Goal: Task Accomplishment & Management: Manage account settings

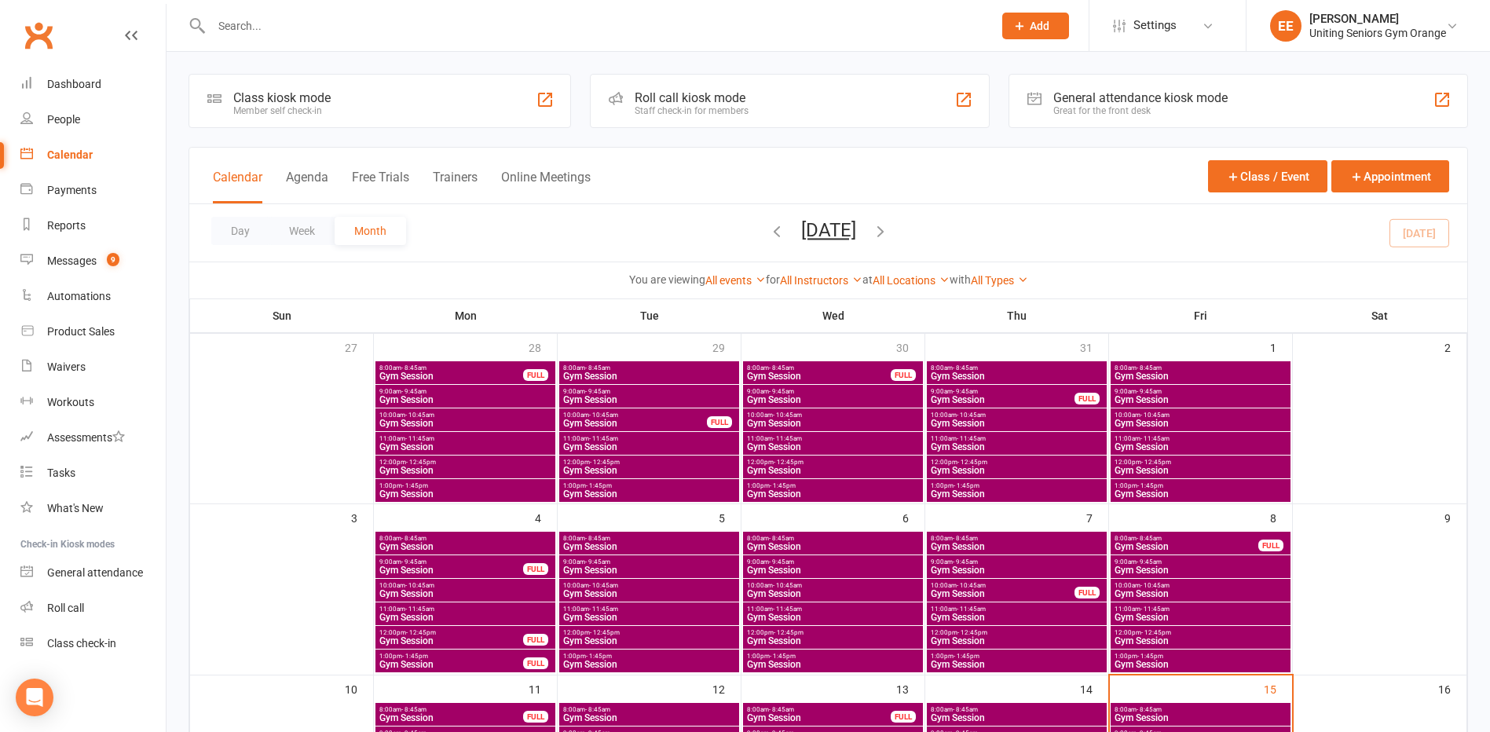
click at [349, 23] on input "text" at bounding box center [594, 26] width 775 height 22
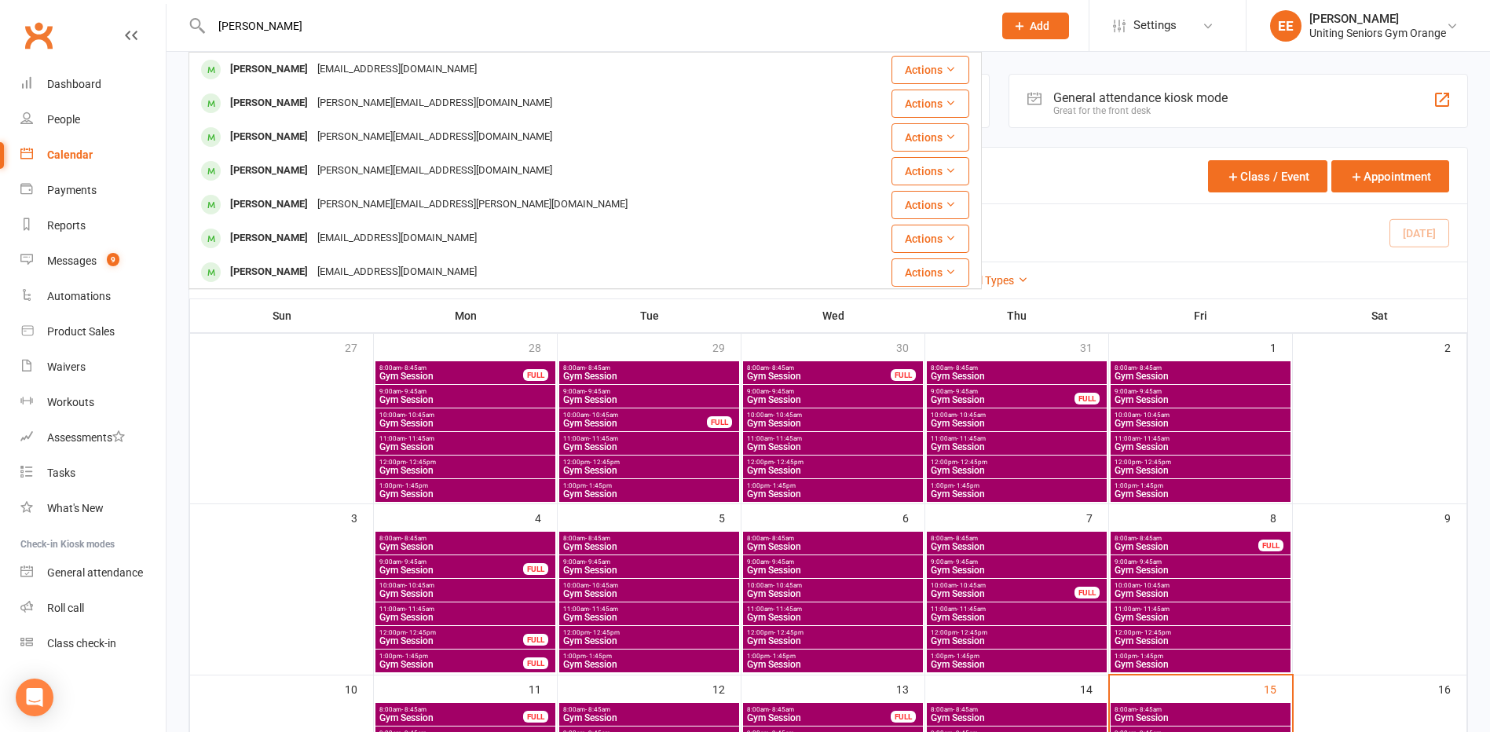
type input "john bas"
click at [321, 80] on div "johnbastick+orange@uniting.org" at bounding box center [397, 69] width 169 height 23
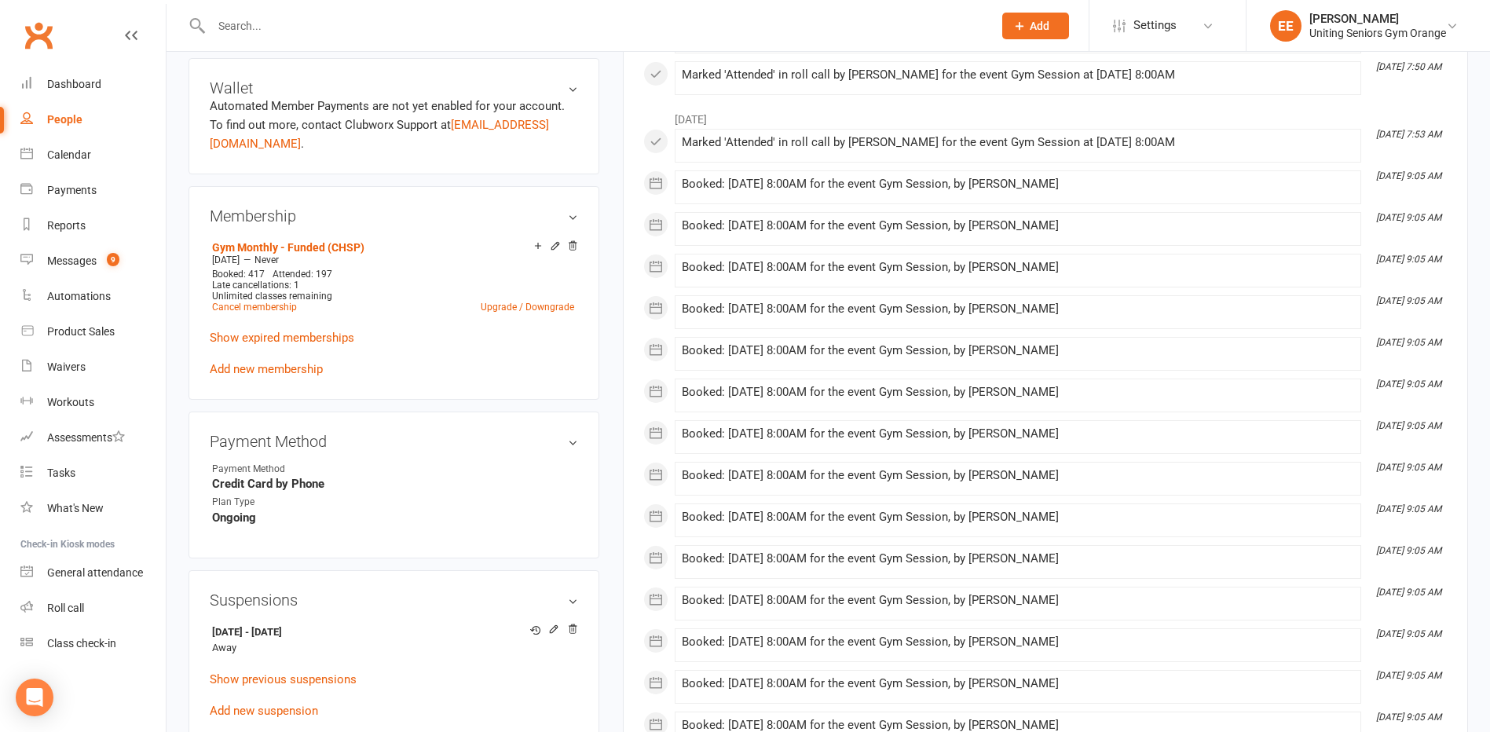
scroll to position [707, 0]
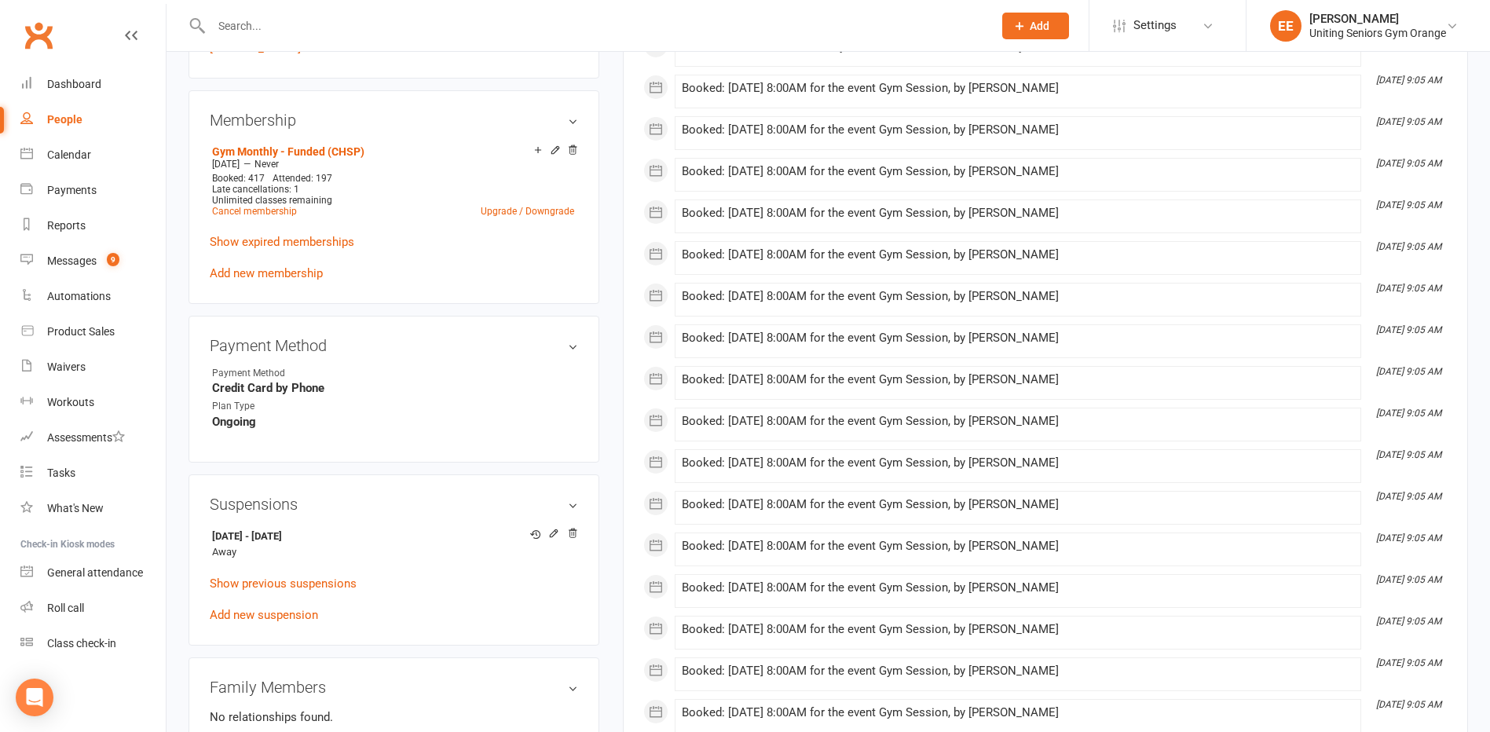
click at [166, 564] on nav "Clubworx Dashboard People Calendar Payments Reports Messages 9 Automations Prod…" at bounding box center [83, 370] width 167 height 732
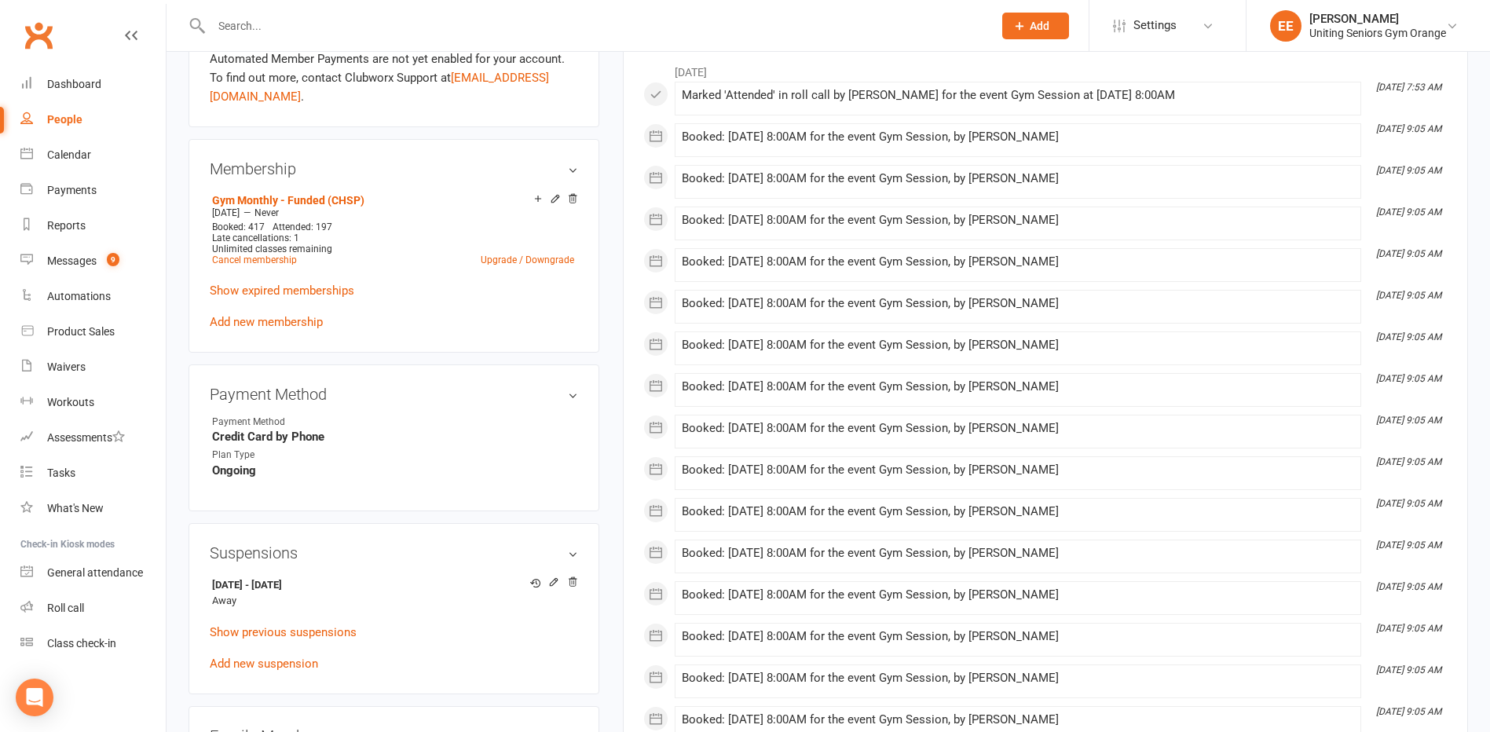
scroll to position [864, 0]
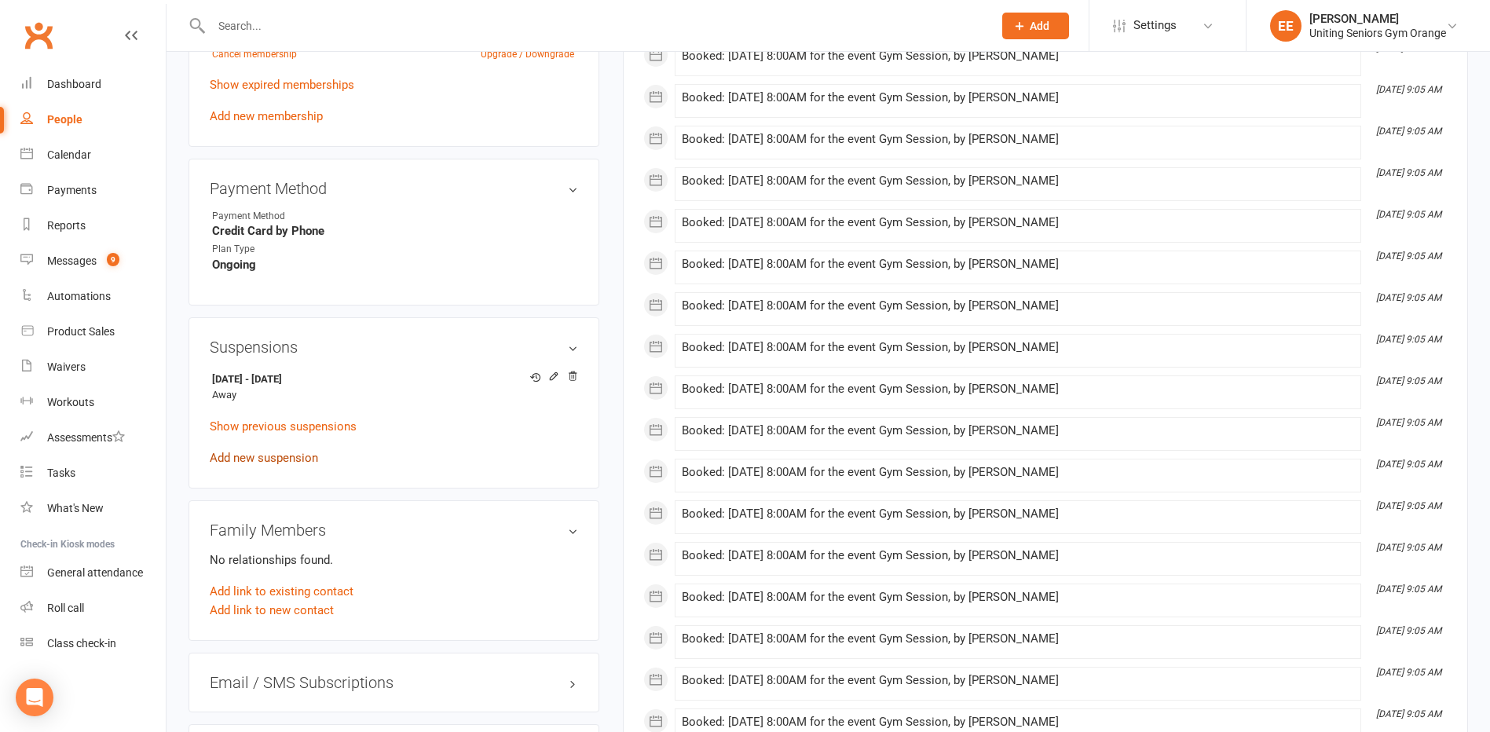
click at [262, 456] on link "Add new suspension" at bounding box center [264, 458] width 108 height 14
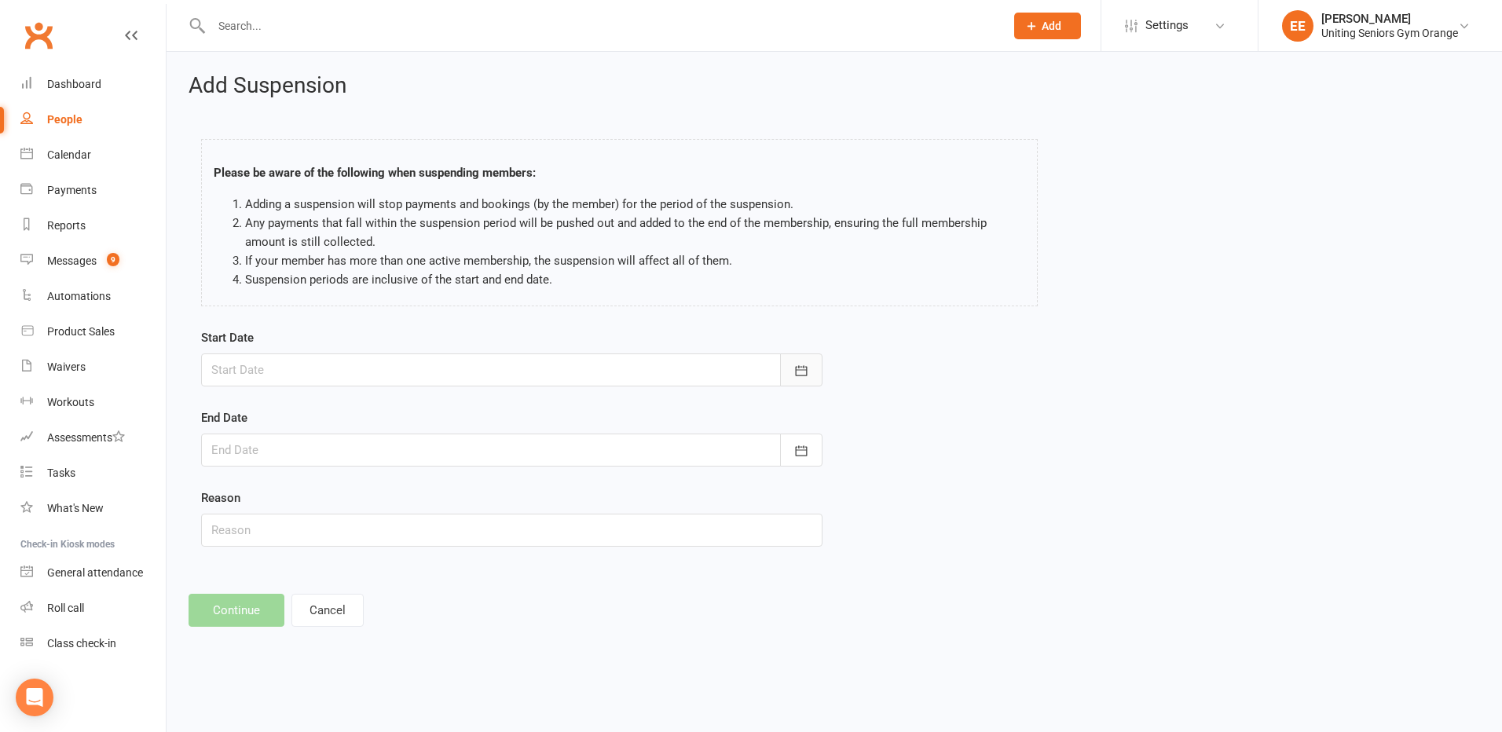
click at [813, 364] on button "button" at bounding box center [801, 370] width 42 height 33
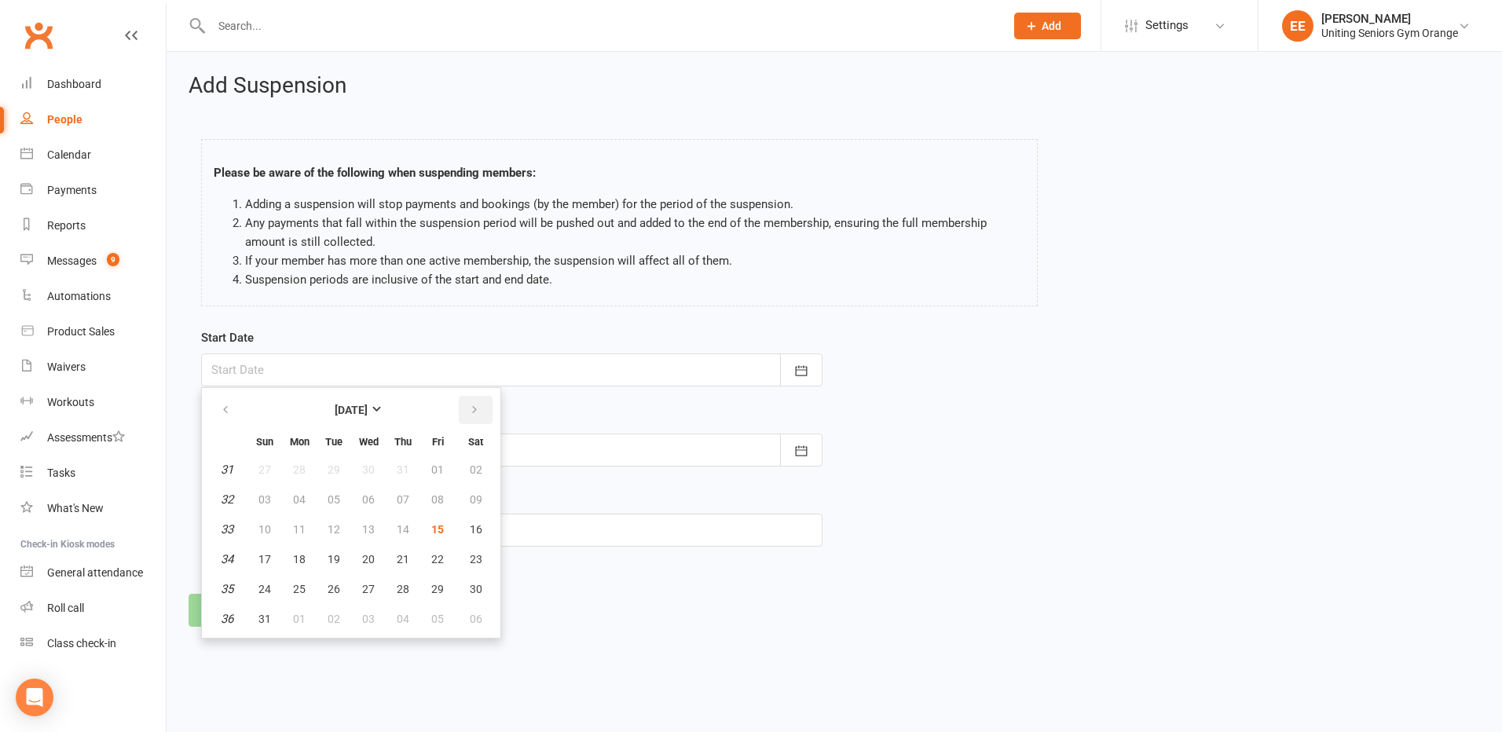
click at [480, 400] on button "button" at bounding box center [476, 410] width 34 height 28
click at [295, 523] on span "15" at bounding box center [299, 529] width 13 height 13
type input "15 Sep 2025"
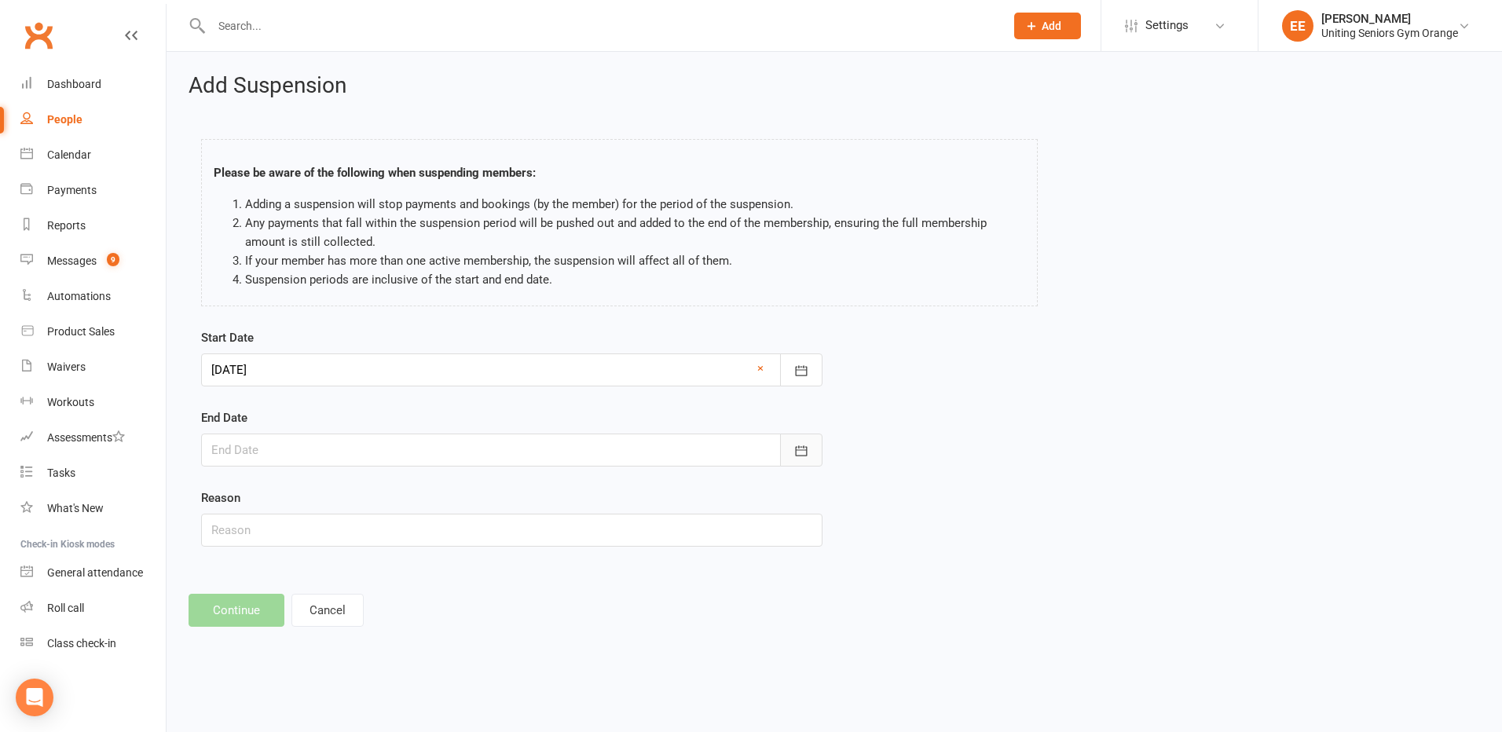
click at [811, 445] on button "button" at bounding box center [801, 450] width 42 height 33
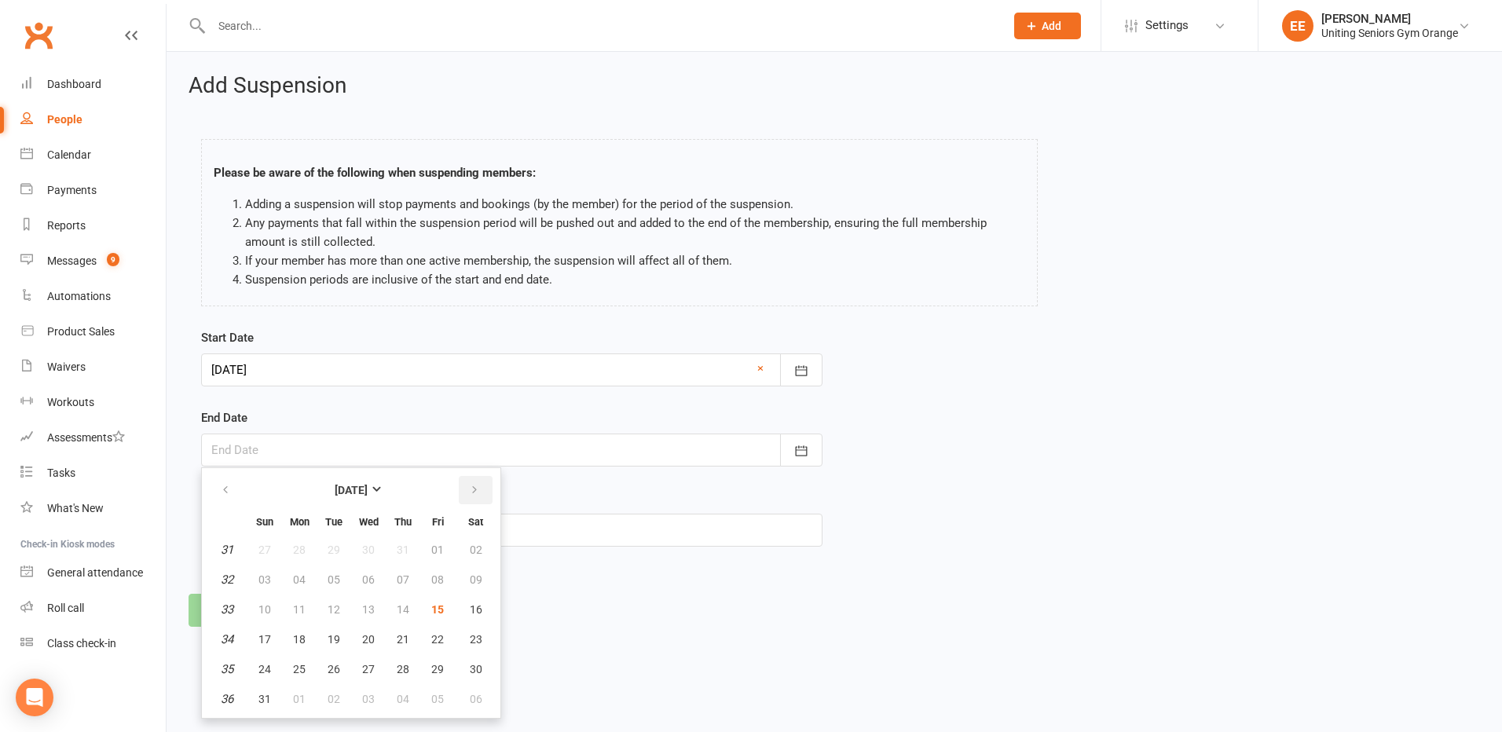
click at [484, 484] on button "button" at bounding box center [476, 490] width 34 height 28
click at [333, 667] on span "28" at bounding box center [334, 669] width 13 height 13
type input "28 Oct 2025"
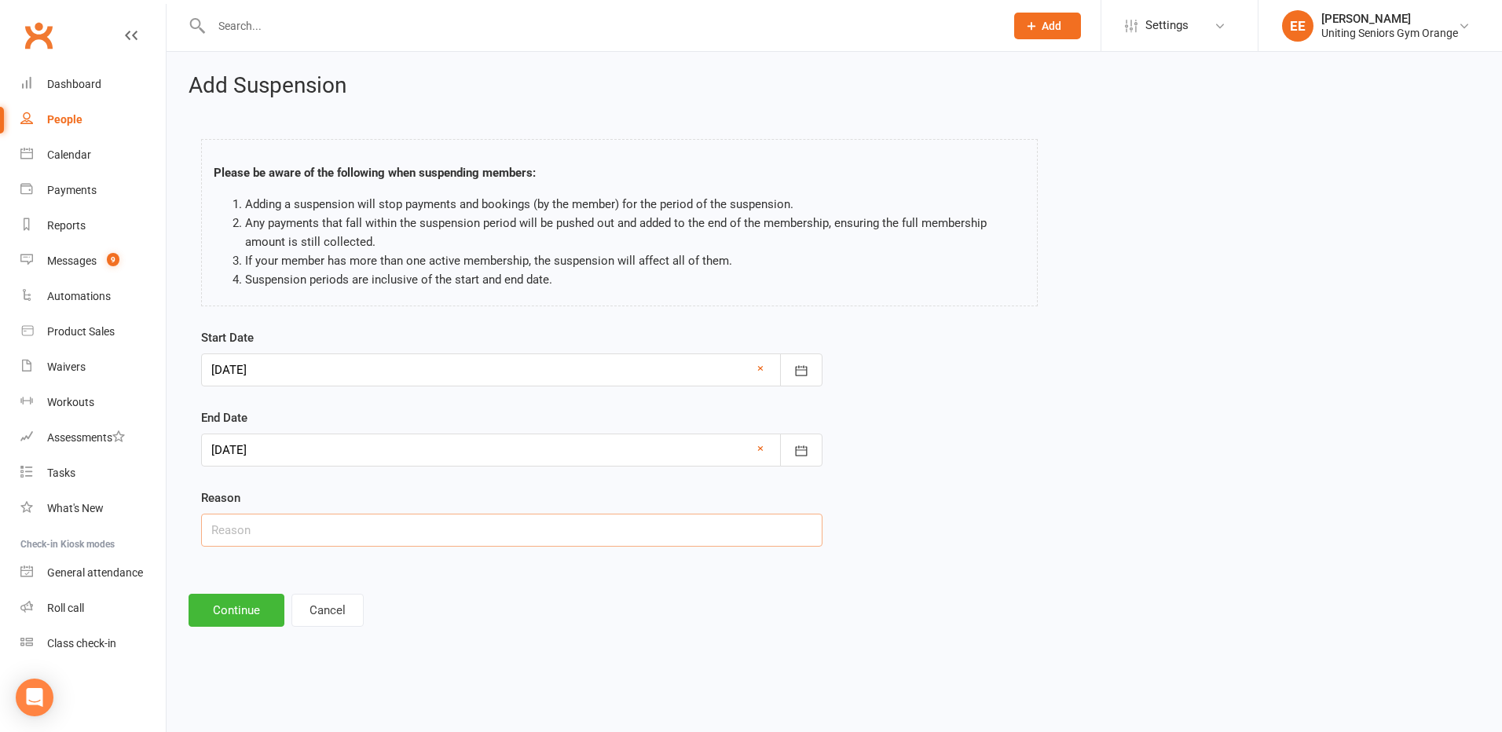
click at [335, 538] on input "text" at bounding box center [511, 530] width 621 height 33
type input "Cataract removal and holiday"
click at [211, 606] on button "Continue" at bounding box center [237, 610] width 96 height 33
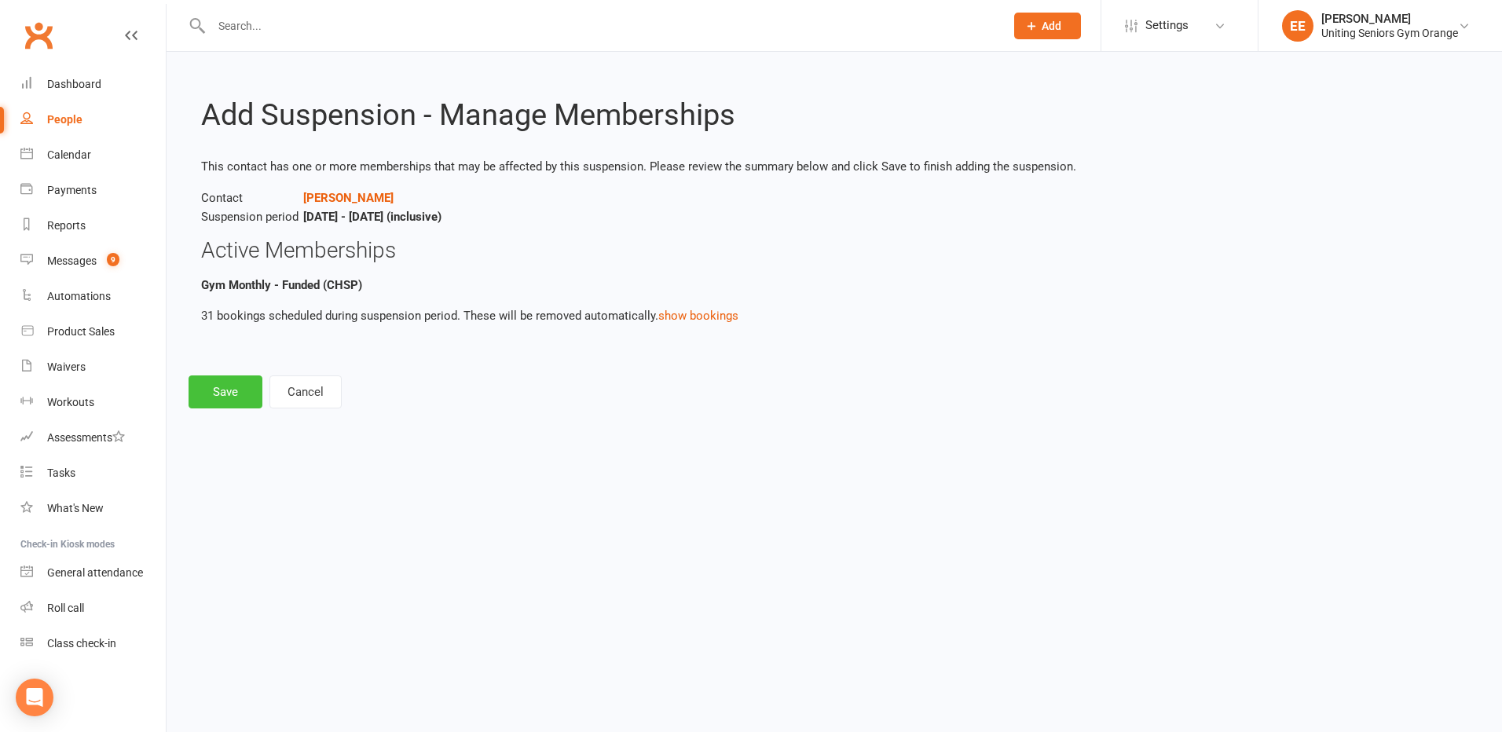
click at [215, 395] on button "Save" at bounding box center [226, 392] width 74 height 33
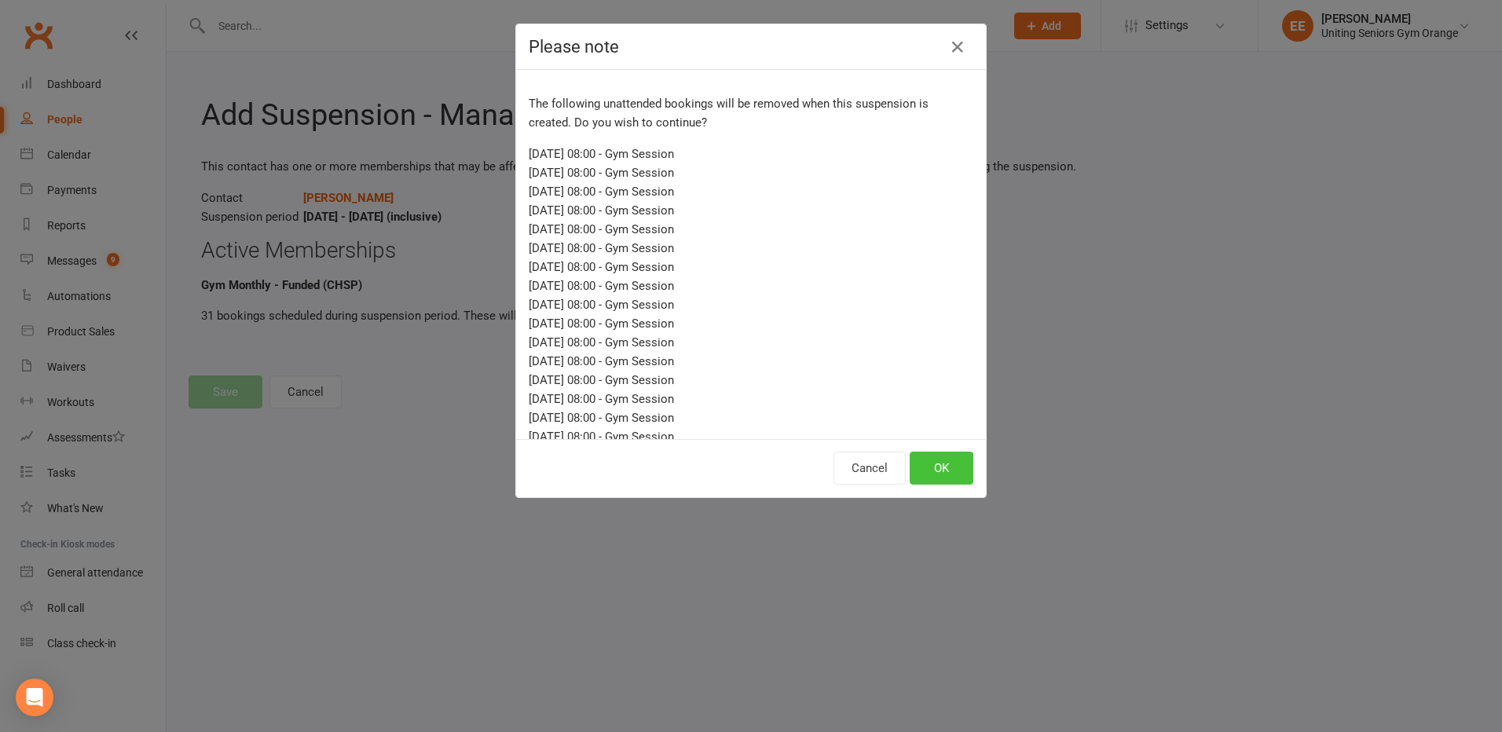
click at [955, 464] on button "OK" at bounding box center [942, 468] width 64 height 33
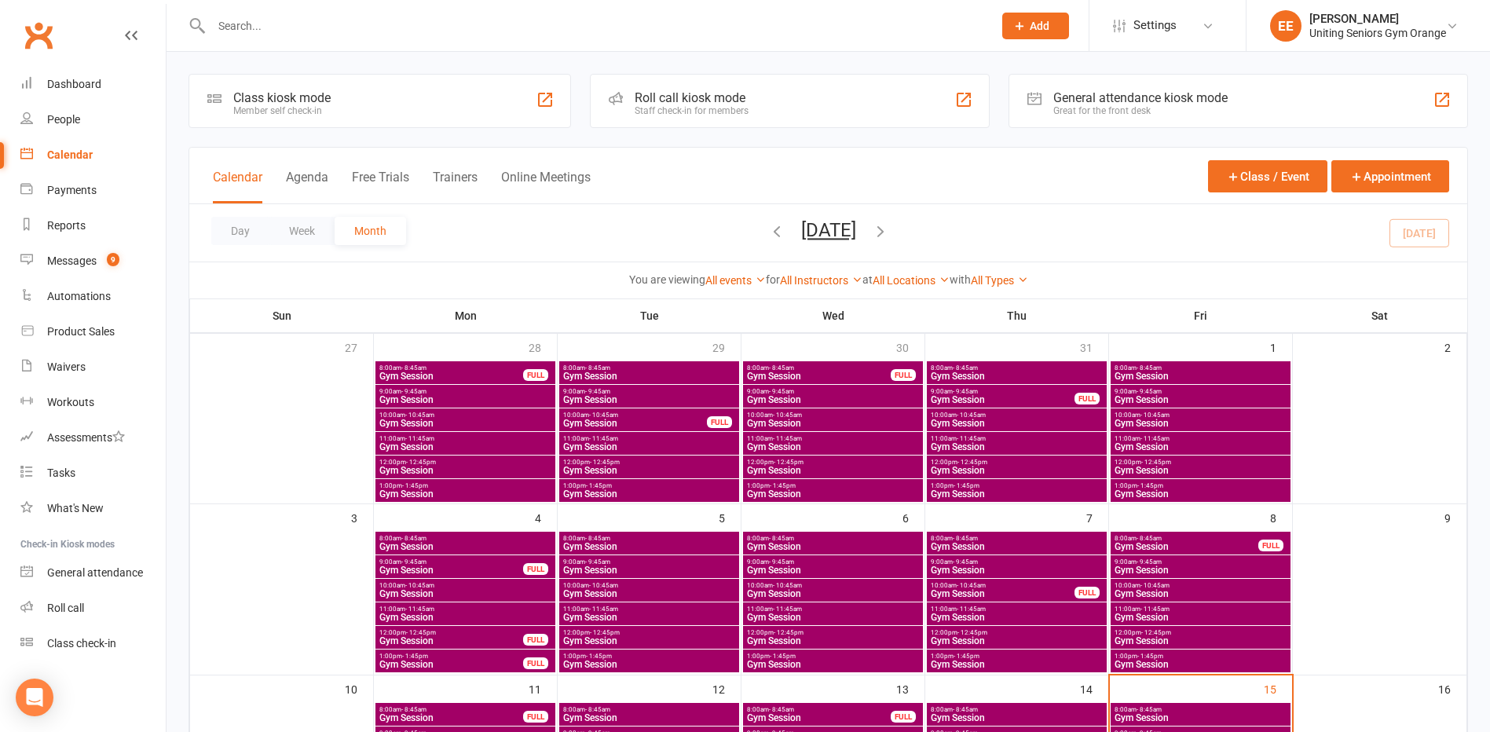
click at [276, 25] on input "text" at bounding box center [594, 26] width 775 height 22
